Goal: Task Accomplishment & Management: Use online tool/utility

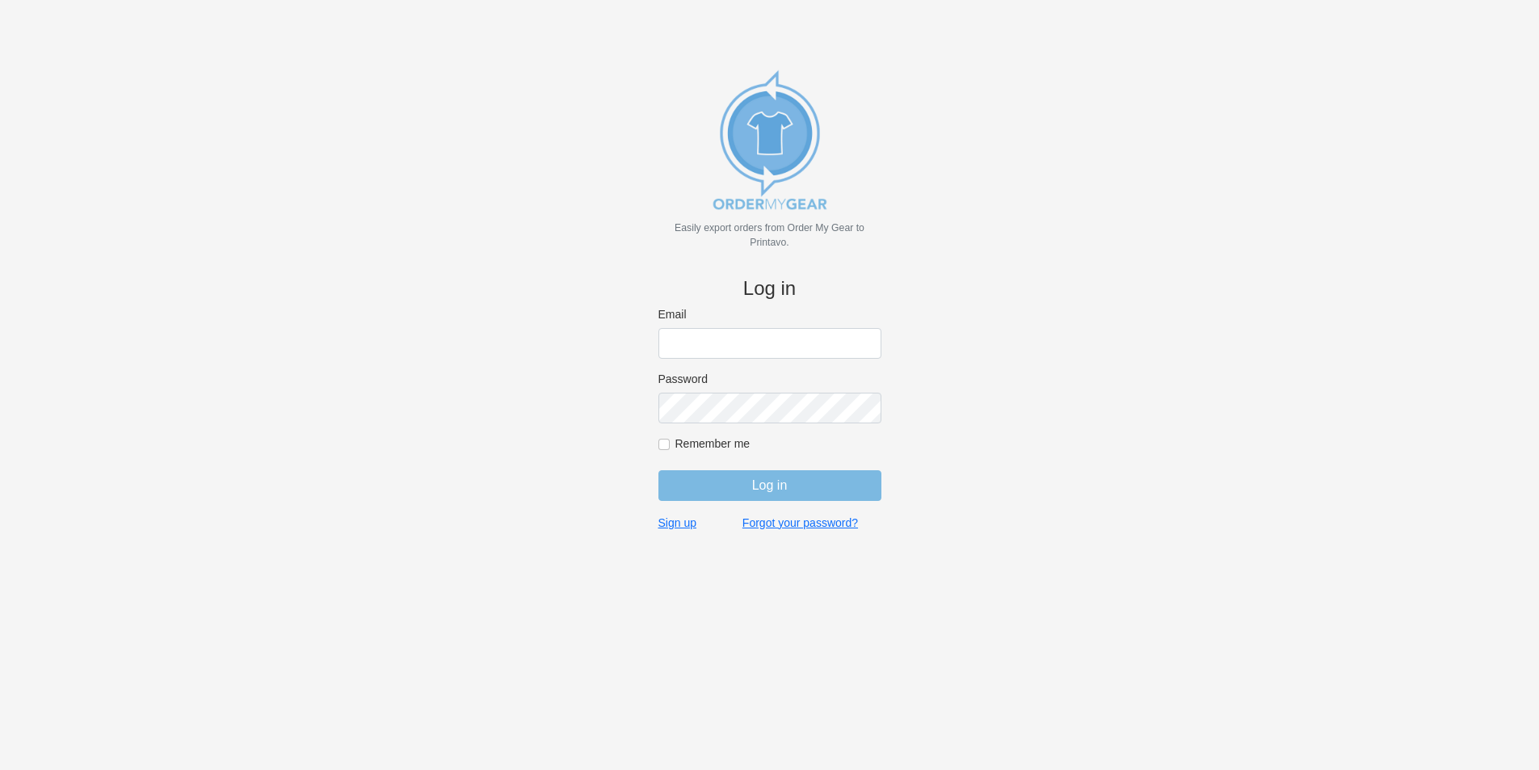
type input "[PERSON_NAME][EMAIL_ADDRESS][DOMAIN_NAME]"
click at [771, 498] on input "Log in" at bounding box center [769, 485] width 223 height 31
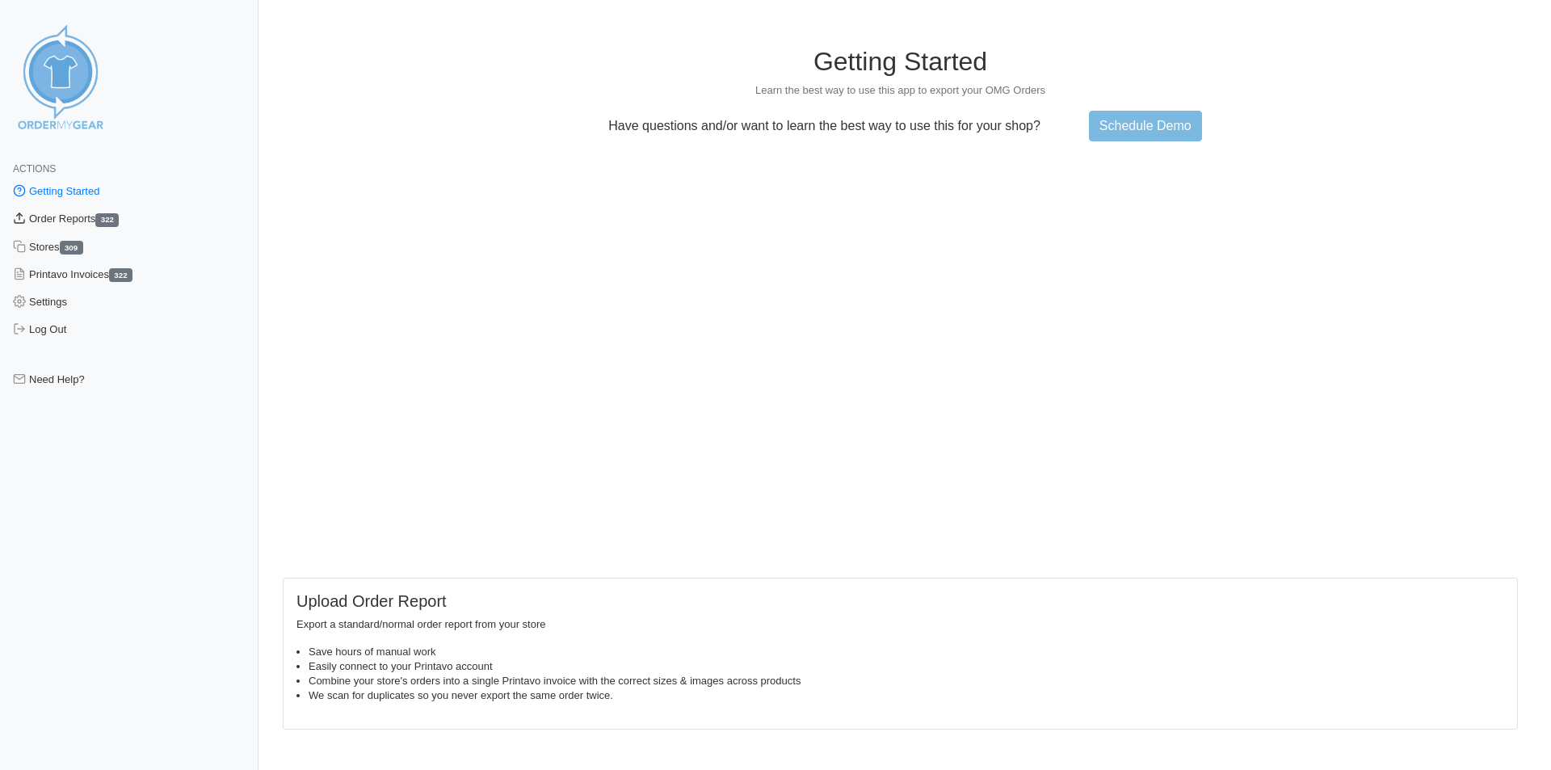
click at [72, 225] on link "Order Reports 322" at bounding box center [129, 218] width 258 height 27
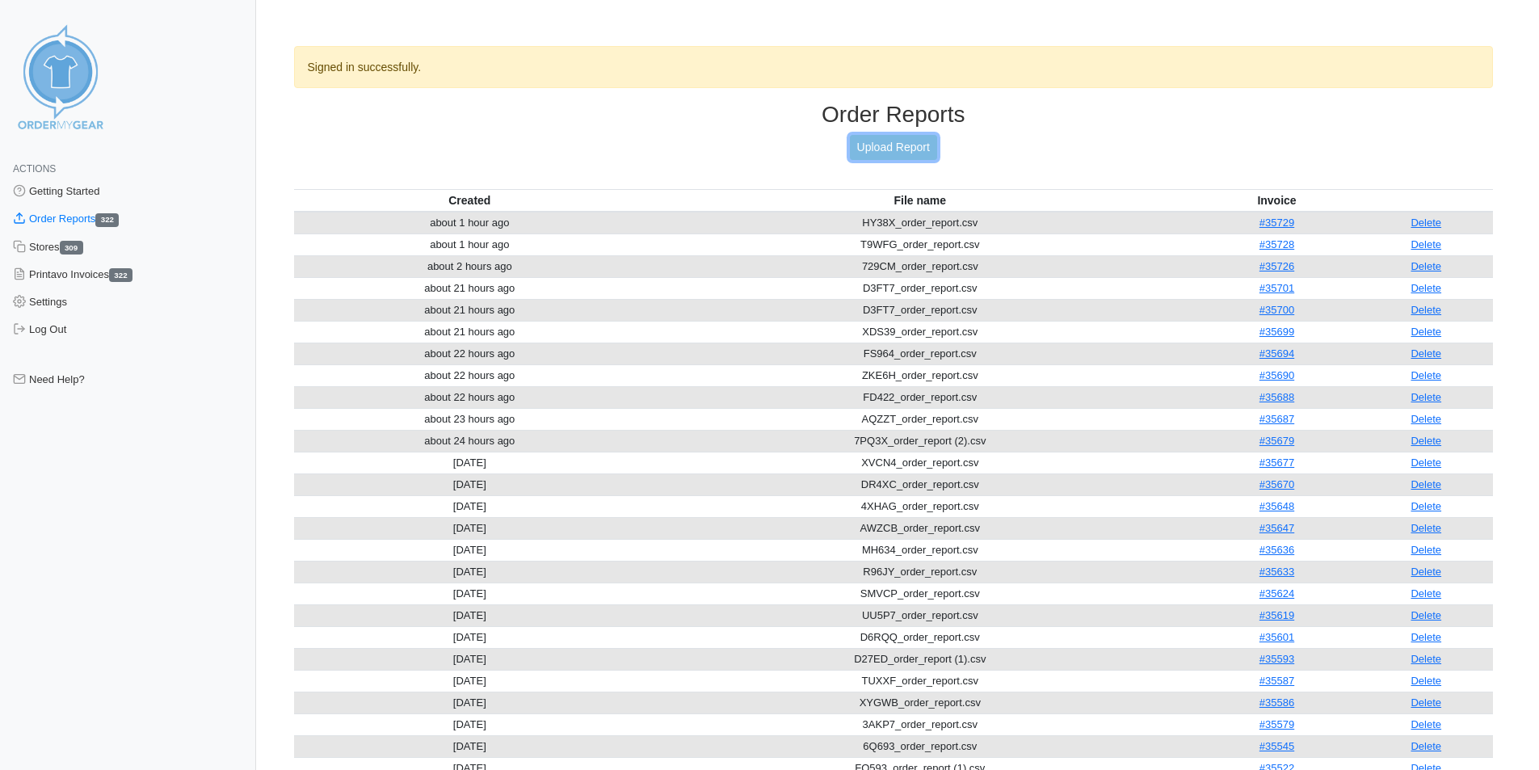
click at [908, 151] on link "Upload Report" at bounding box center [893, 147] width 87 height 25
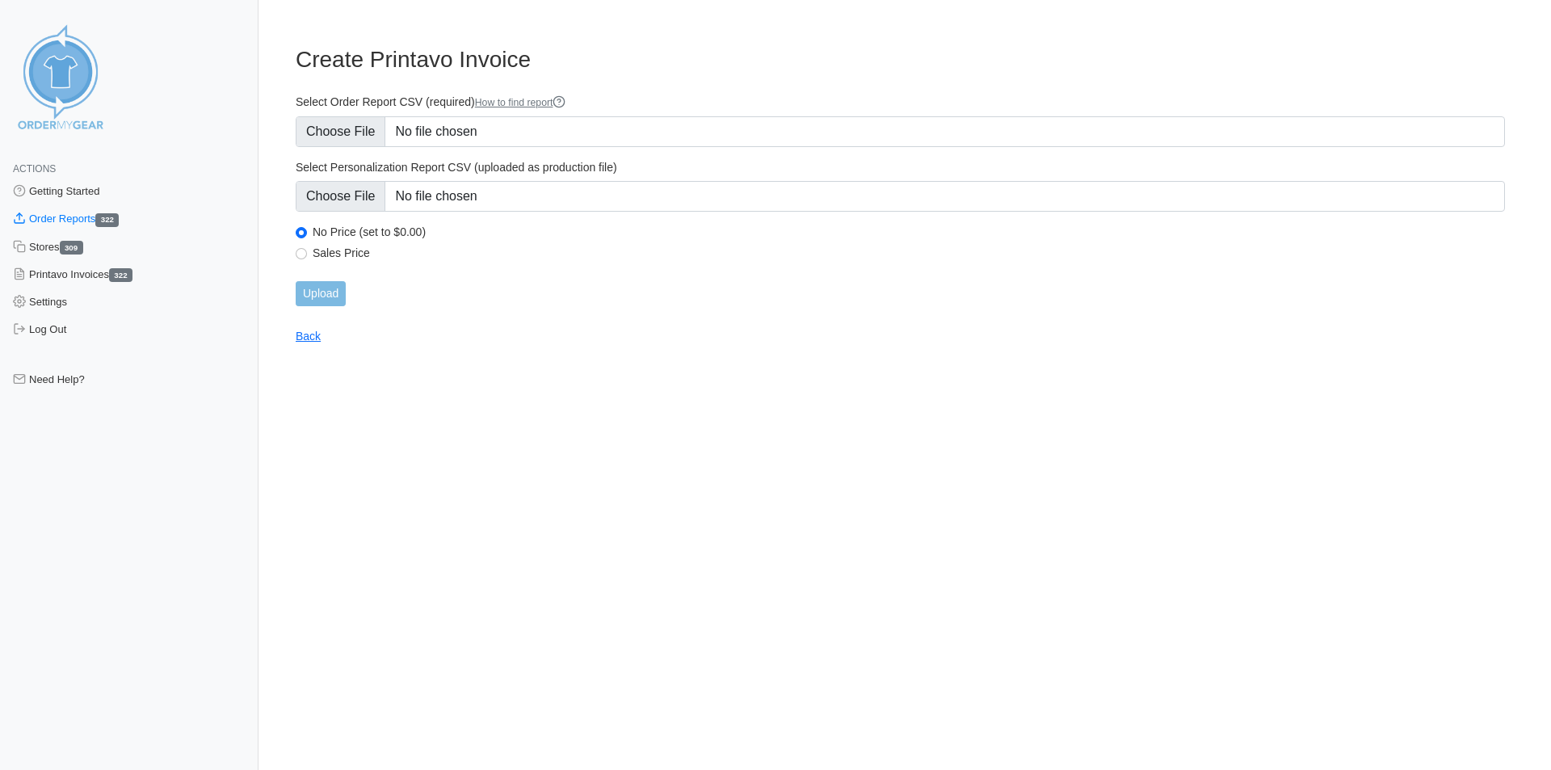
type input "C:\fakepath\R3BDA_order_report.csv"
click at [313, 299] on input "Upload" at bounding box center [321, 293] width 50 height 25
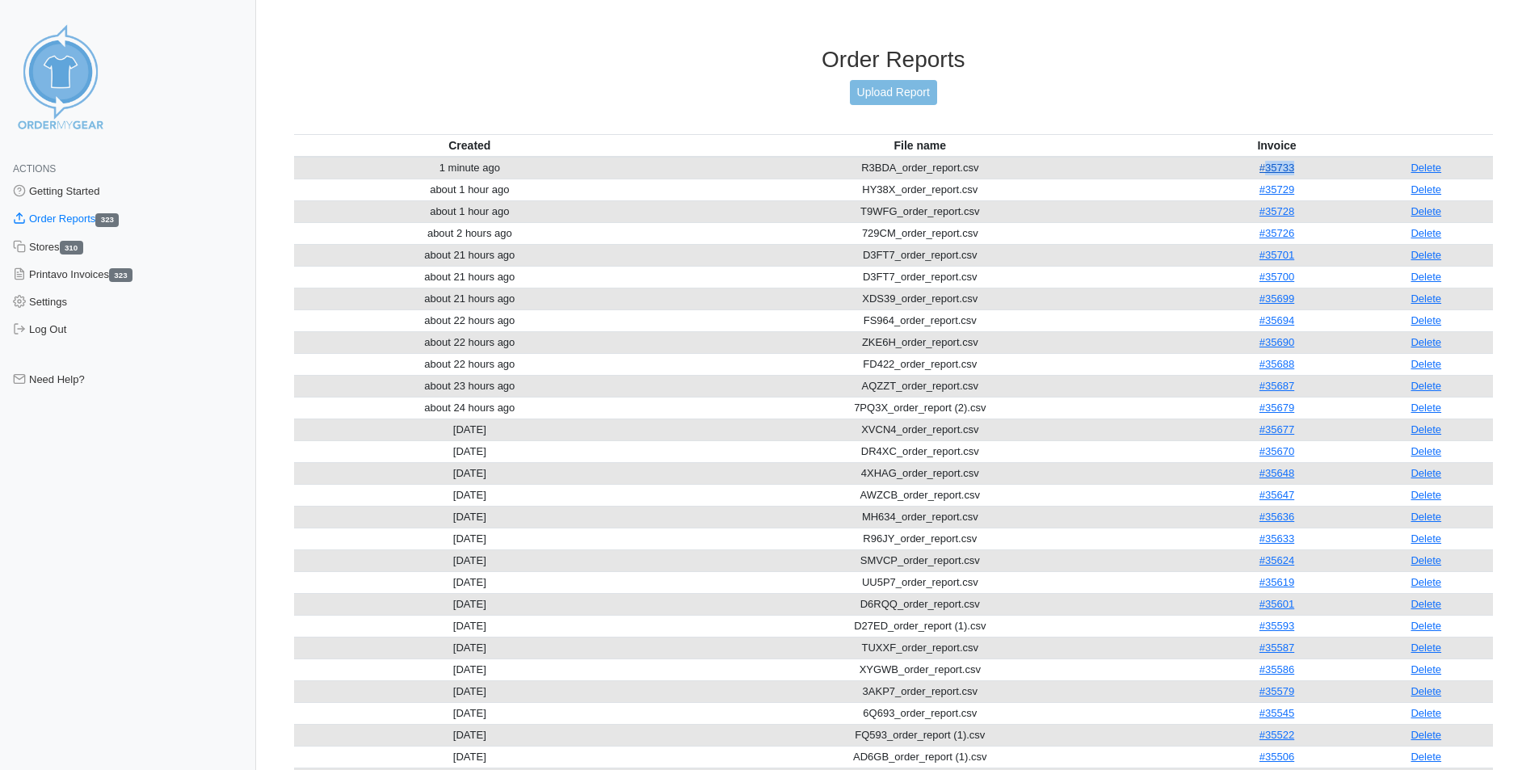
drag, startPoint x: 1300, startPoint y: 168, endPoint x: 1264, endPoint y: 170, distance: 35.6
click at [1264, 170] on td "#35733" at bounding box center [1276, 168] width 165 height 23
copy link "35733"
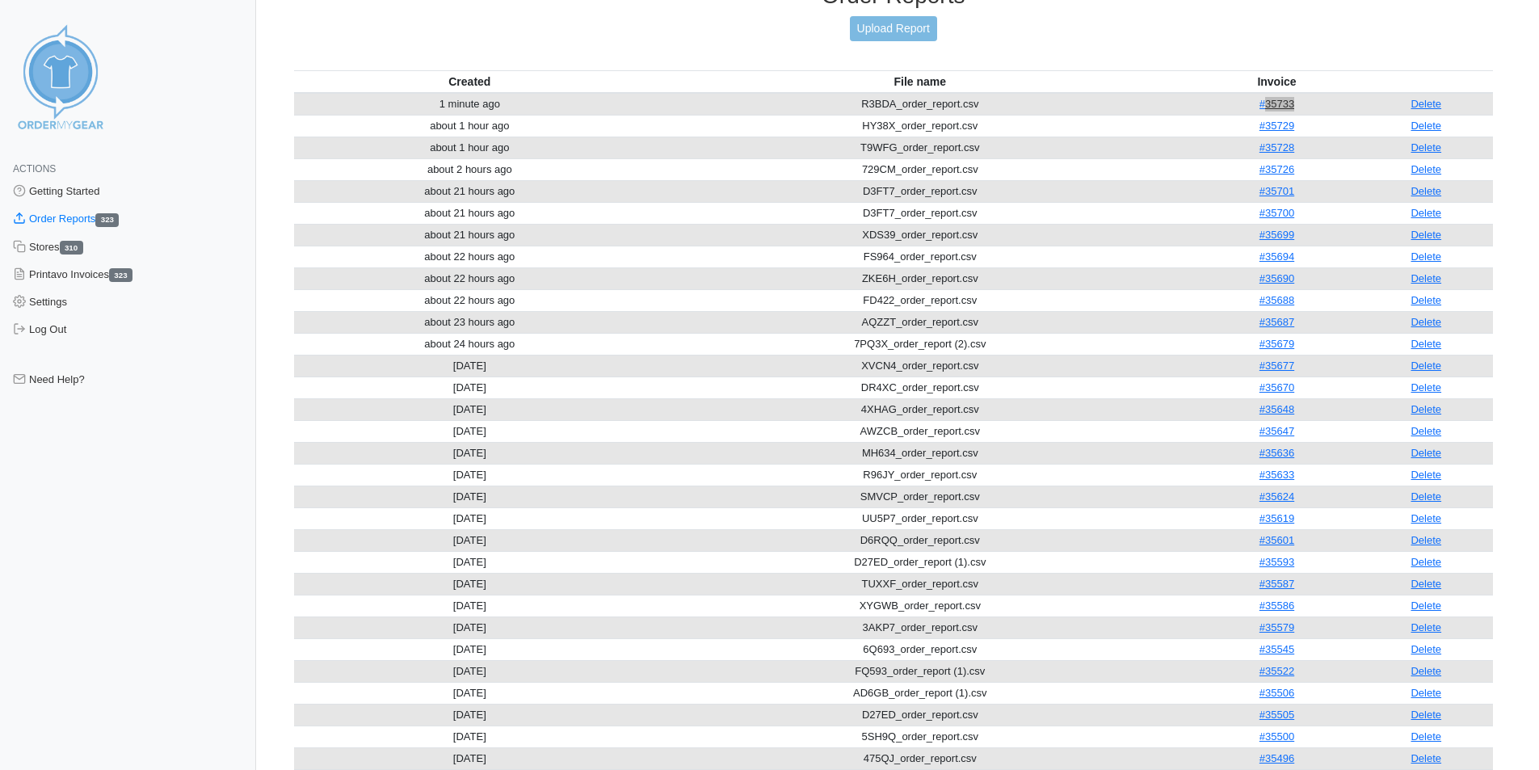
scroll to position [101, 0]
